Goal: Transaction & Acquisition: Purchase product/service

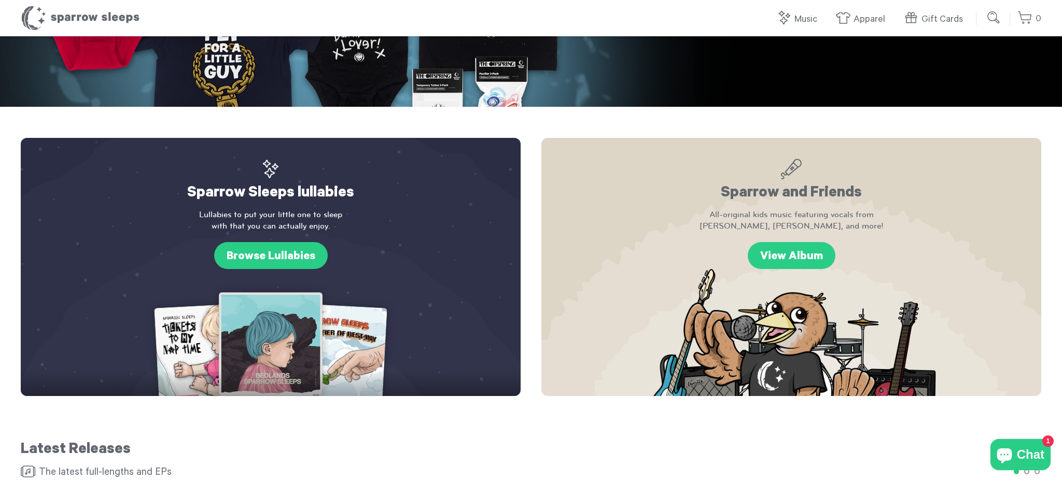
scroll to position [244, 0]
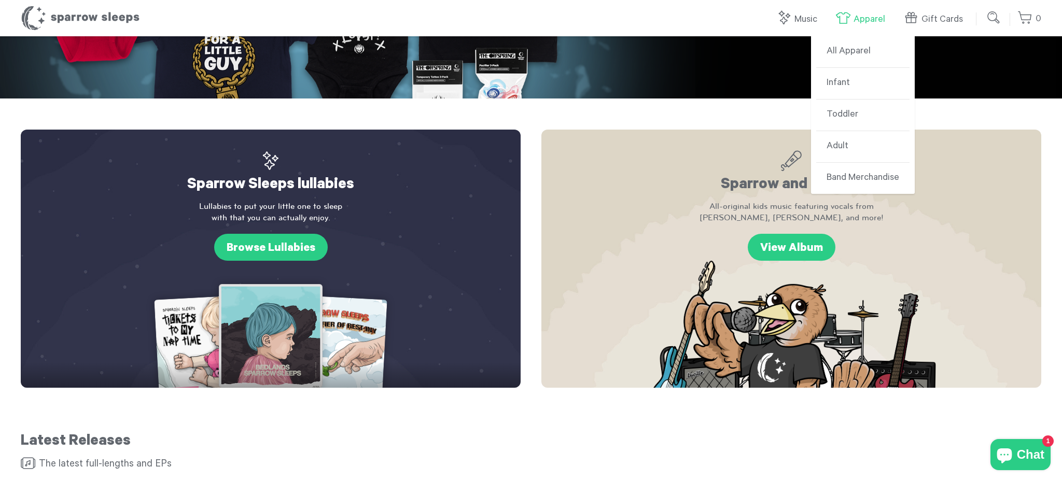
click at [871, 13] on link "Apparel" at bounding box center [862, 19] width 55 height 22
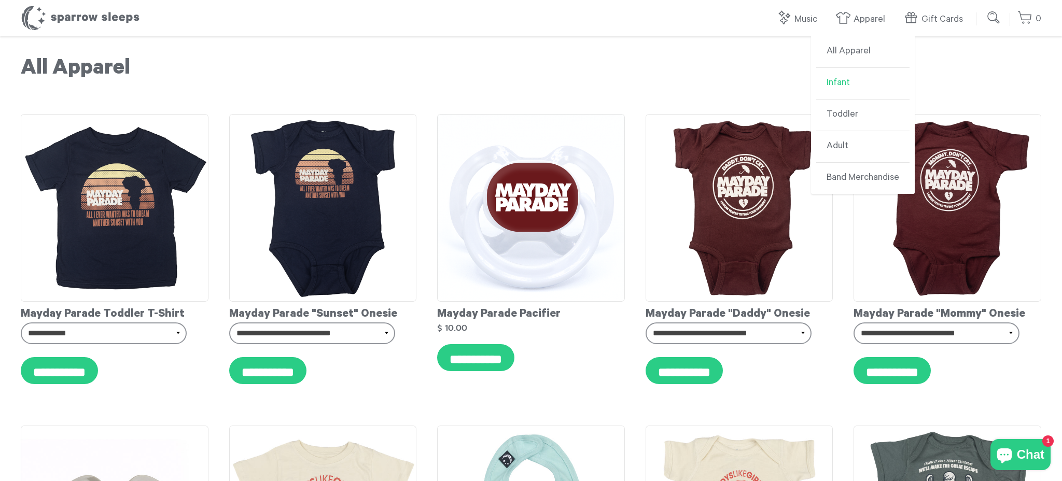
click at [844, 79] on link "Infant" at bounding box center [862, 84] width 93 height 32
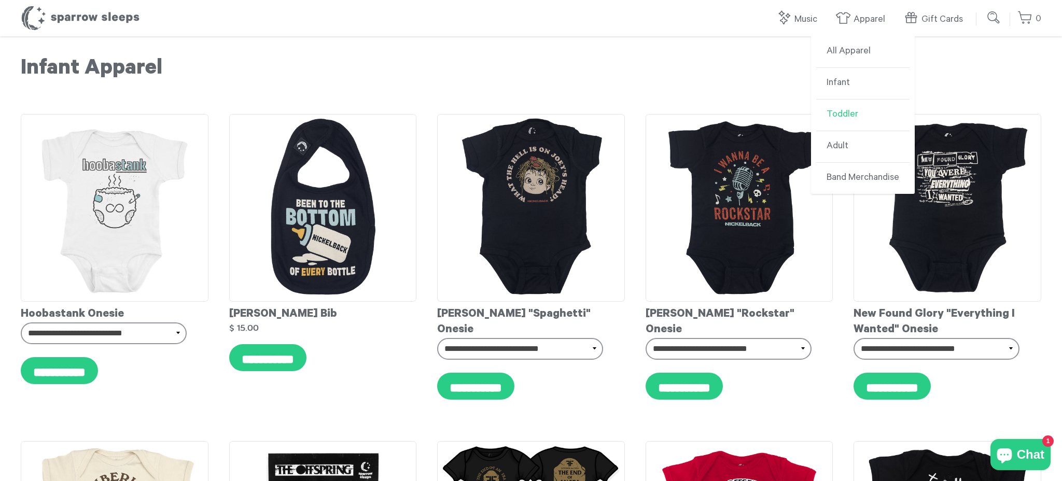
click at [833, 109] on link "Toddler" at bounding box center [862, 116] width 93 height 32
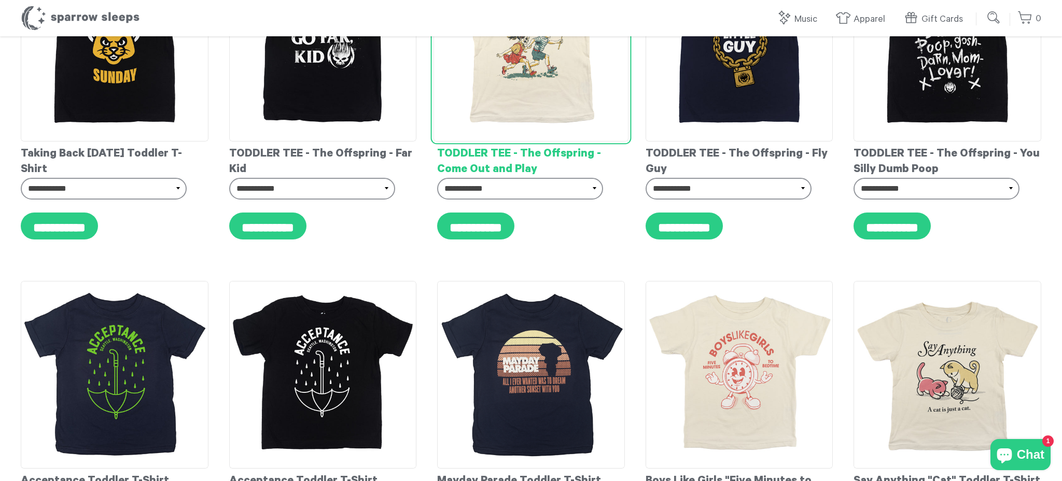
scroll to position [815, 0]
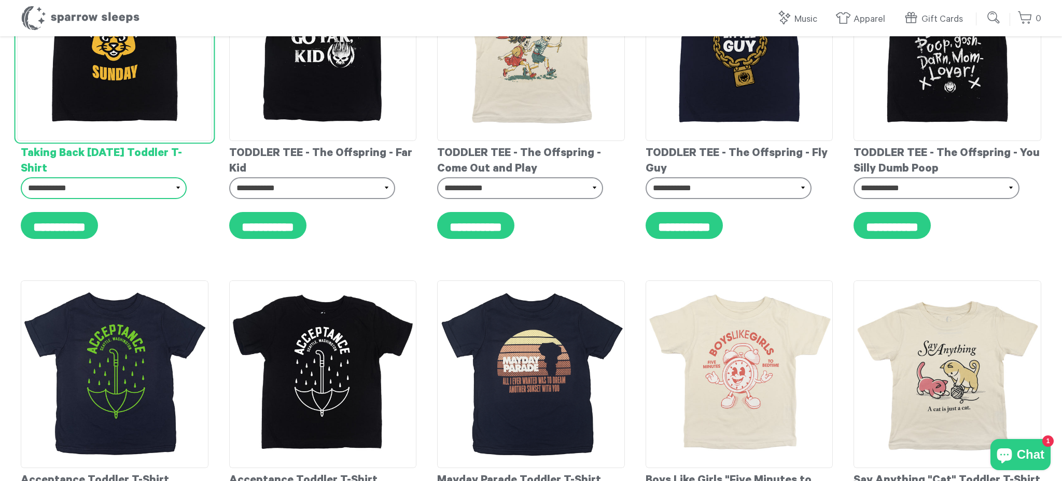
click at [148, 177] on select "**********" at bounding box center [104, 188] width 166 height 22
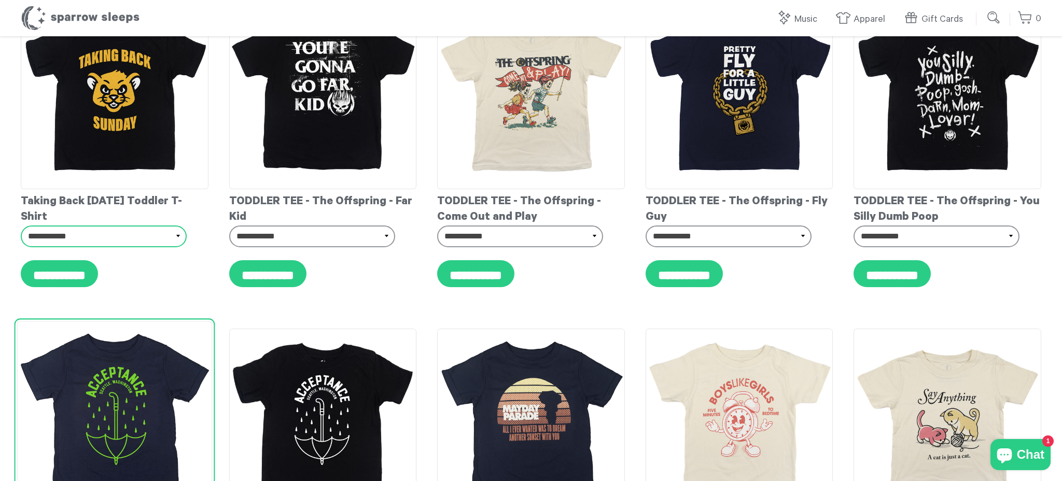
scroll to position [768, 0]
